Goal: Information Seeking & Learning: Compare options

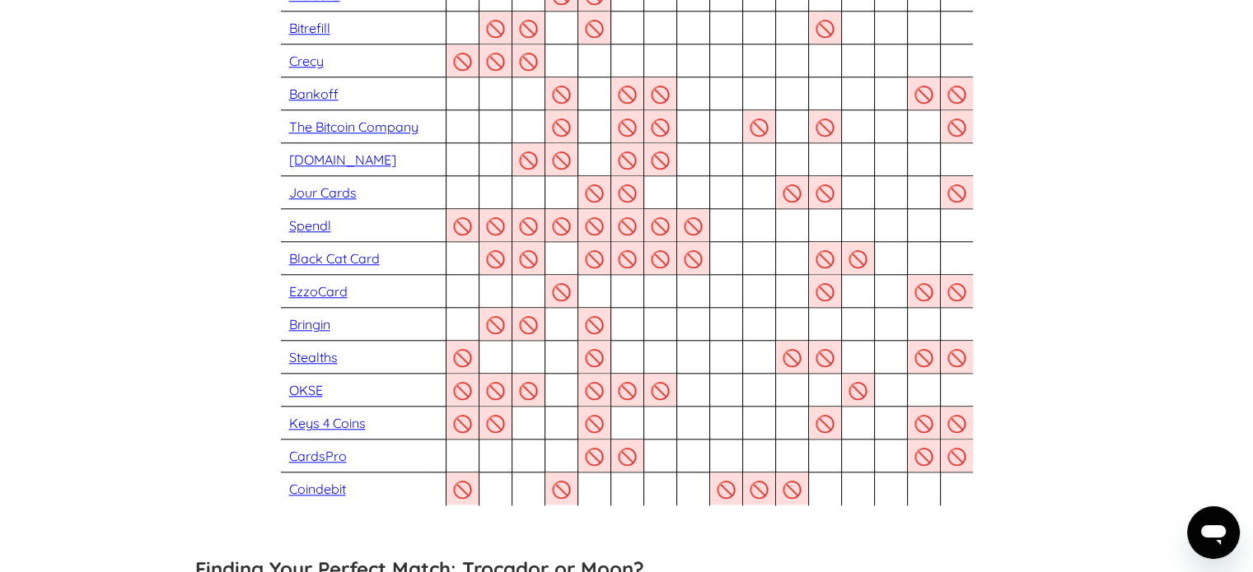
scroll to position [1680, 0]
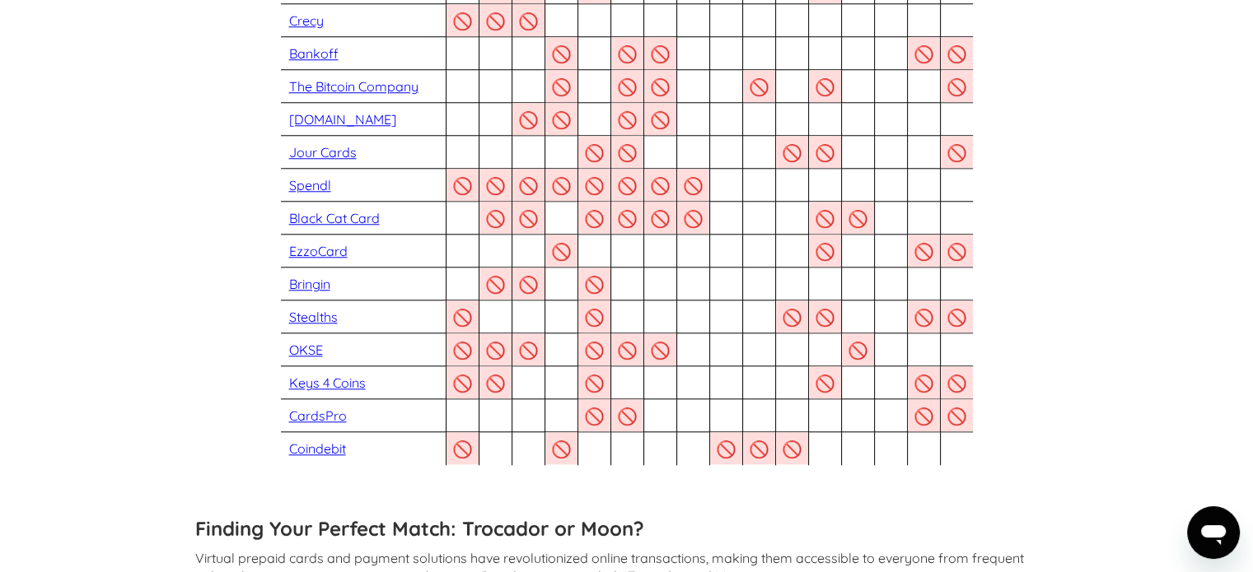
click at [334, 407] on div "CardsPro" at bounding box center [363, 416] width 165 height 21
click at [333, 414] on link "CardsPro" at bounding box center [318, 416] width 58 height 16
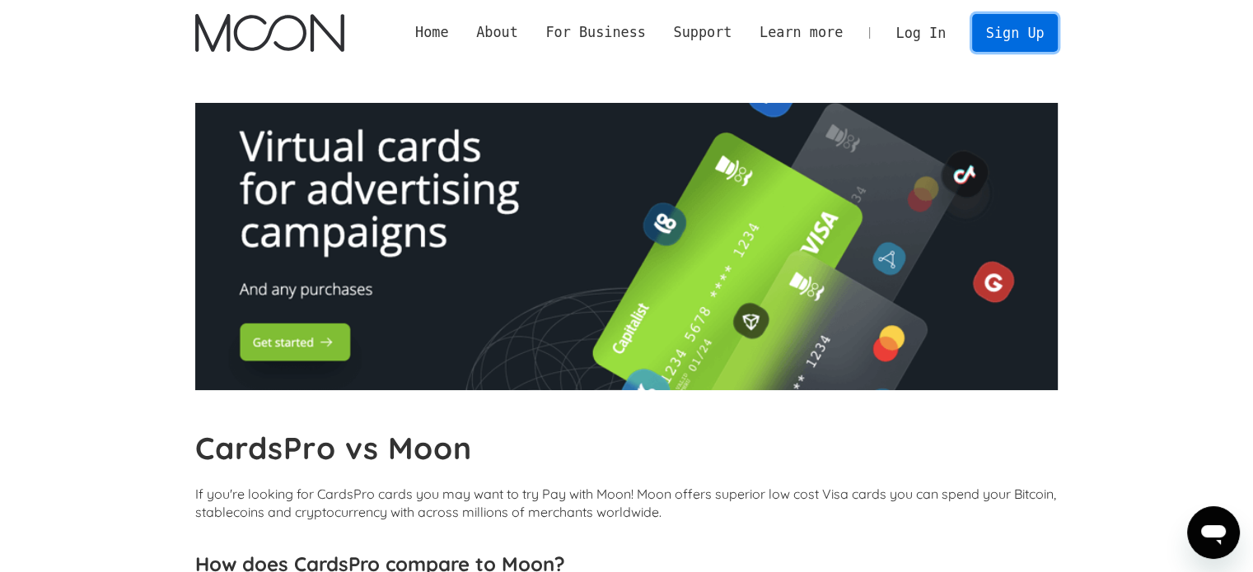
click at [1014, 27] on link "Sign Up" at bounding box center [1015, 32] width 86 height 37
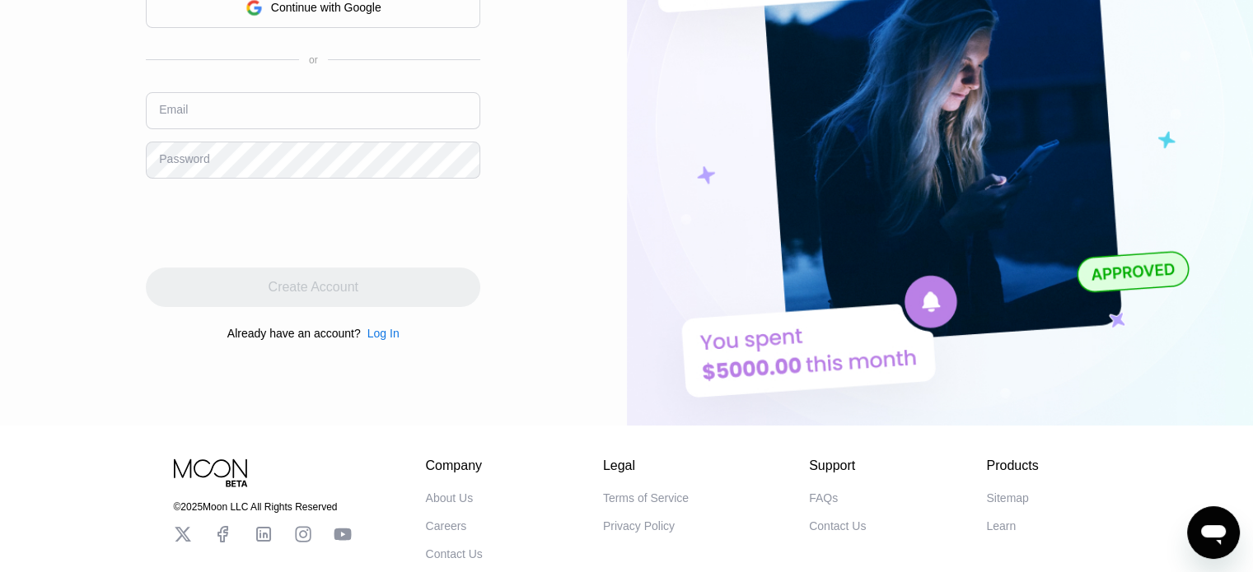
scroll to position [308, 0]
